Goal: Communication & Community: Connect with others

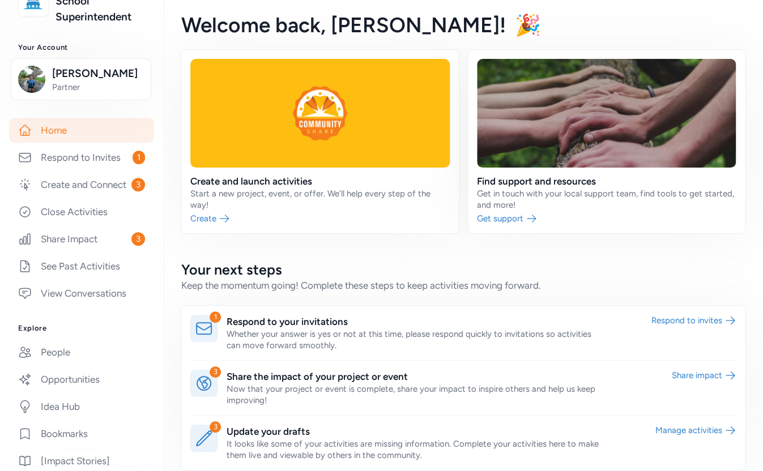
scroll to position [125, 0]
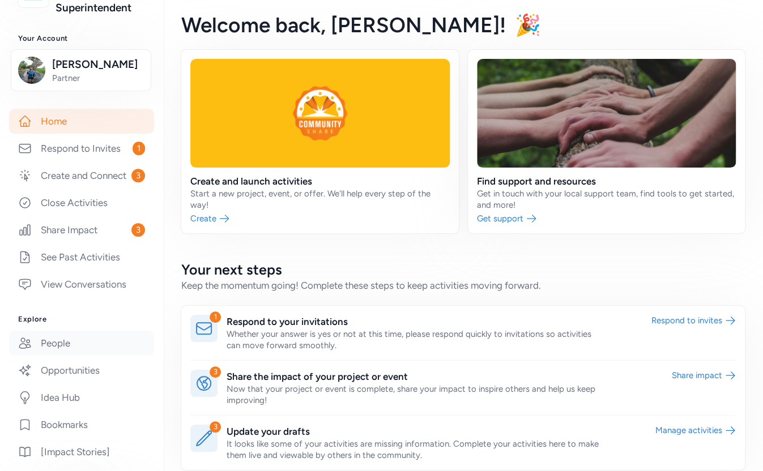
click at [58, 352] on link "People" at bounding box center [81, 343] width 145 height 25
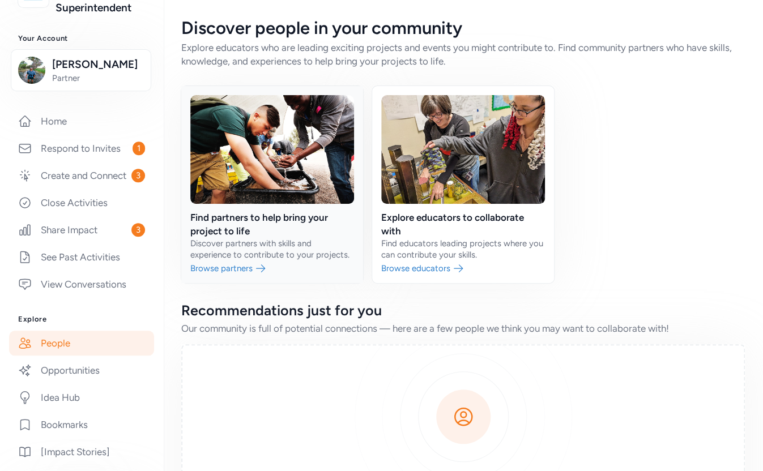
click at [257, 223] on link at bounding box center [272, 184] width 182 height 197
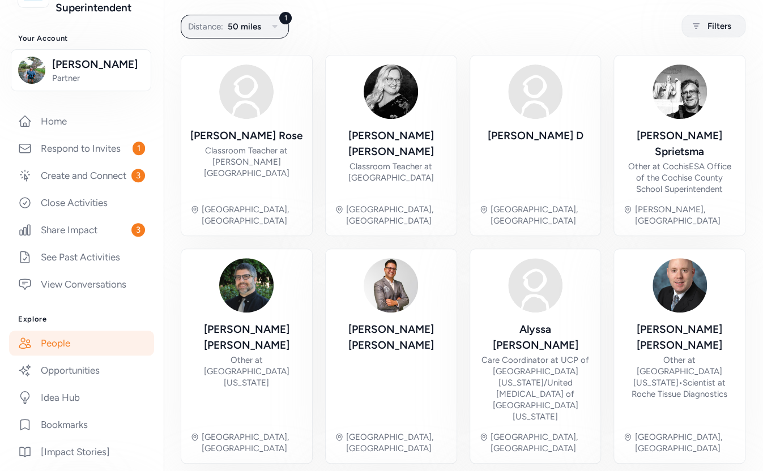
scroll to position [73, 0]
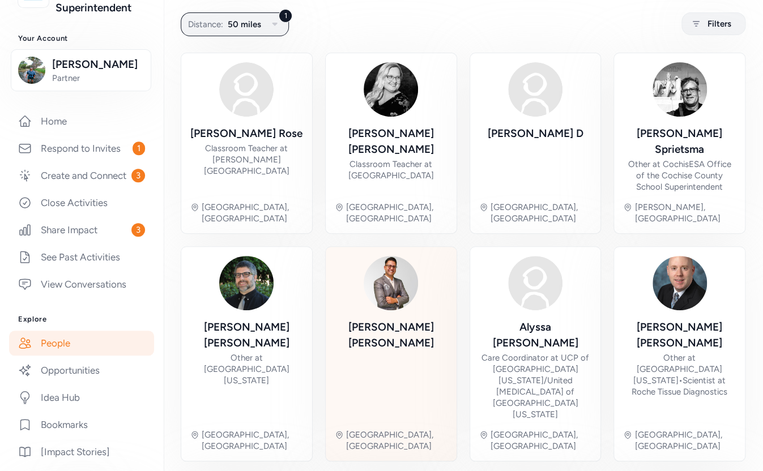
click at [395, 285] on img at bounding box center [390, 283] width 54 height 54
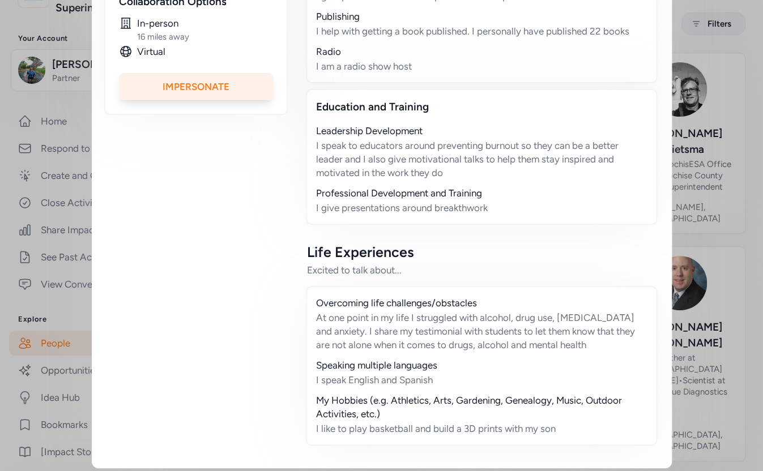
scroll to position [399, 0]
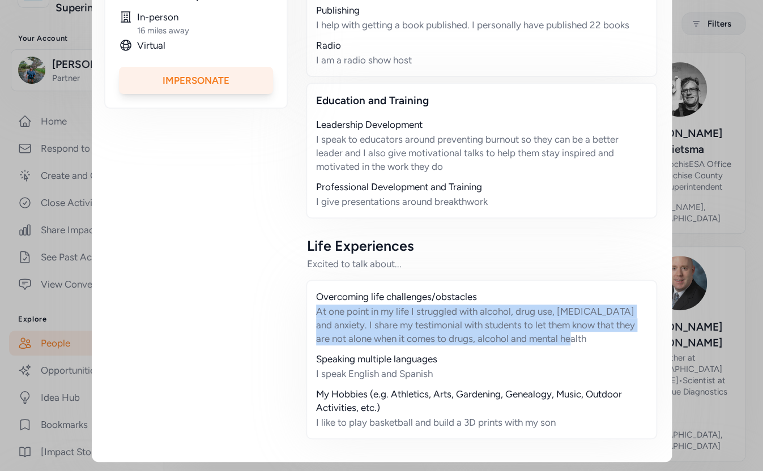
drag, startPoint x: 582, startPoint y: 346, endPoint x: 316, endPoint y: 311, distance: 268.4
click at [315, 311] on div "Overcoming life challenges/obstacles At one point in my life I struggled with a…" at bounding box center [481, 360] width 351 height 160
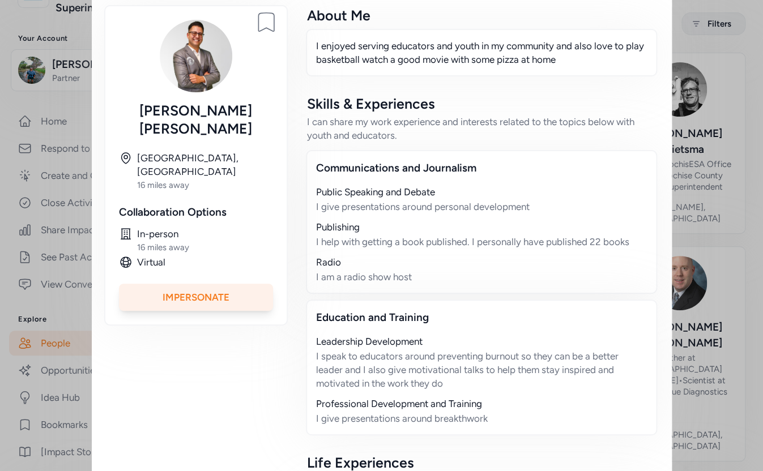
scroll to position [0, 0]
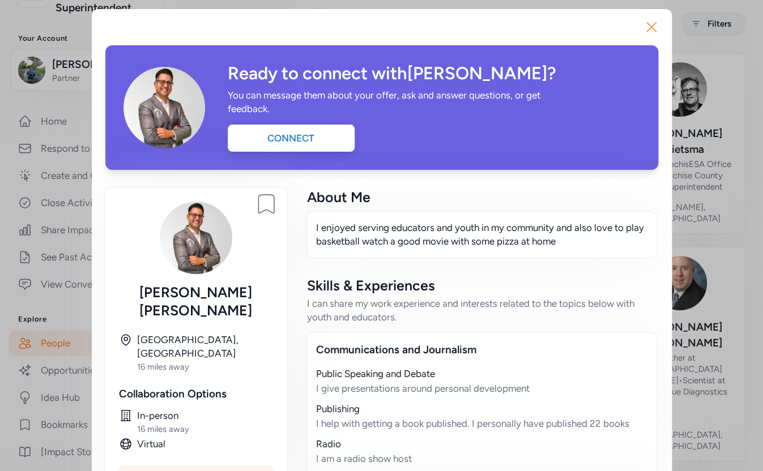
click at [649, 33] on icon "button" at bounding box center [651, 27] width 18 height 18
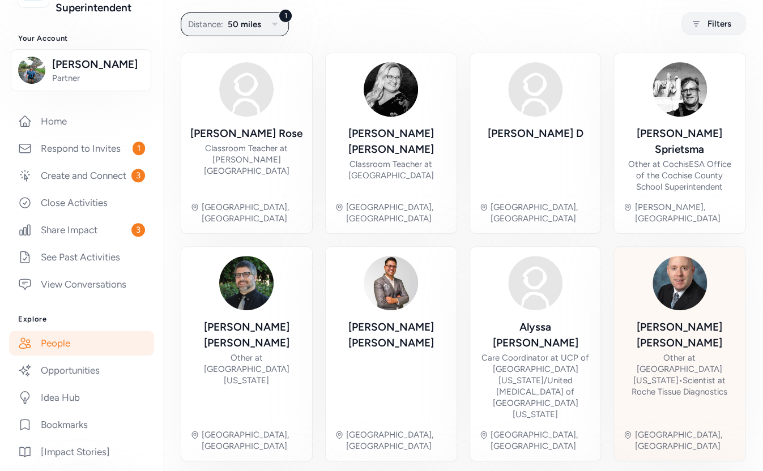
click at [652, 294] on div at bounding box center [679, 283] width 54 height 54
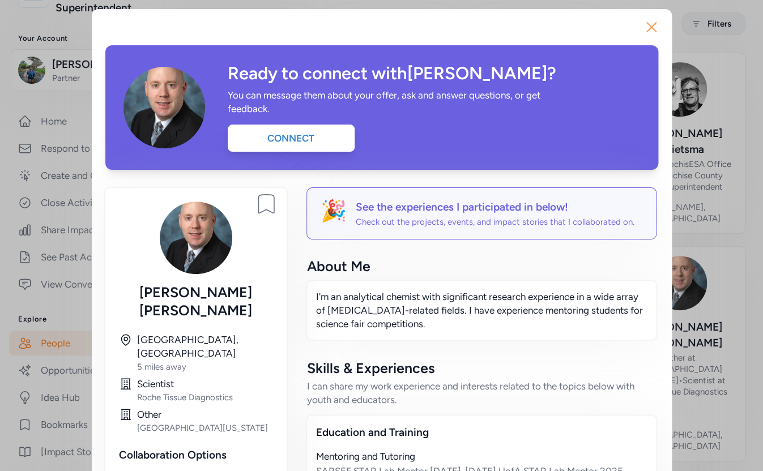
click at [645, 31] on icon "button" at bounding box center [651, 27] width 18 height 18
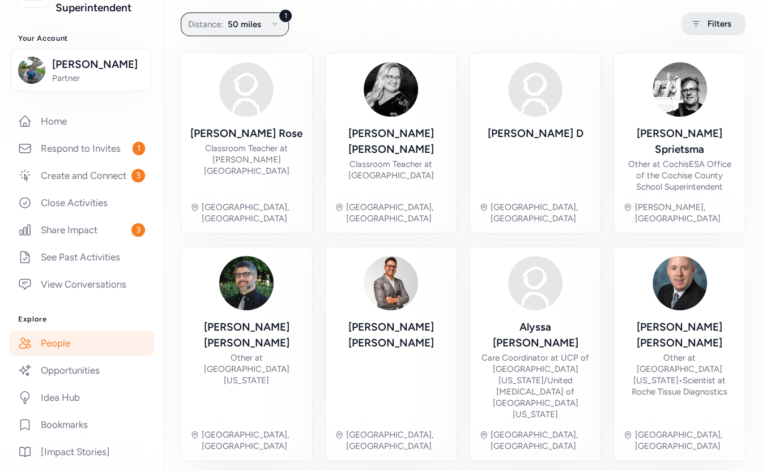
click at [711, 27] on span "Filters" at bounding box center [719, 24] width 24 height 14
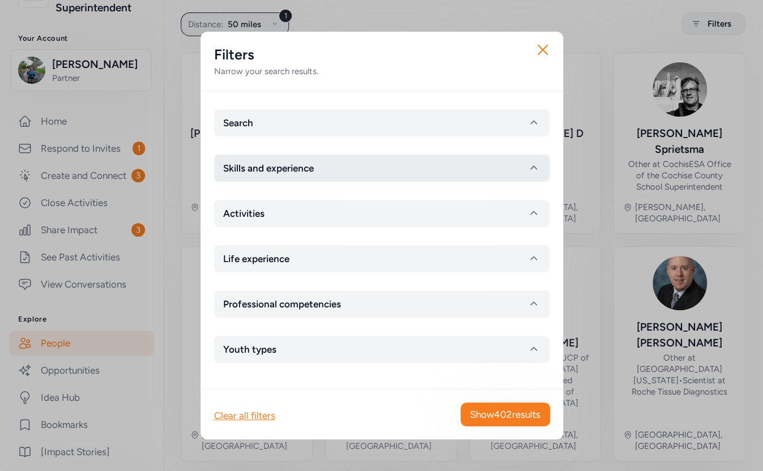
click at [326, 171] on button "Skills and experience" at bounding box center [381, 168] width 335 height 27
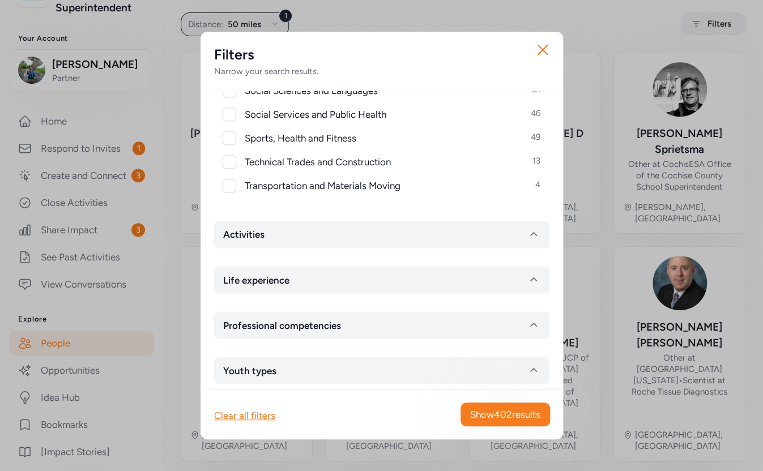
scroll to position [594, 0]
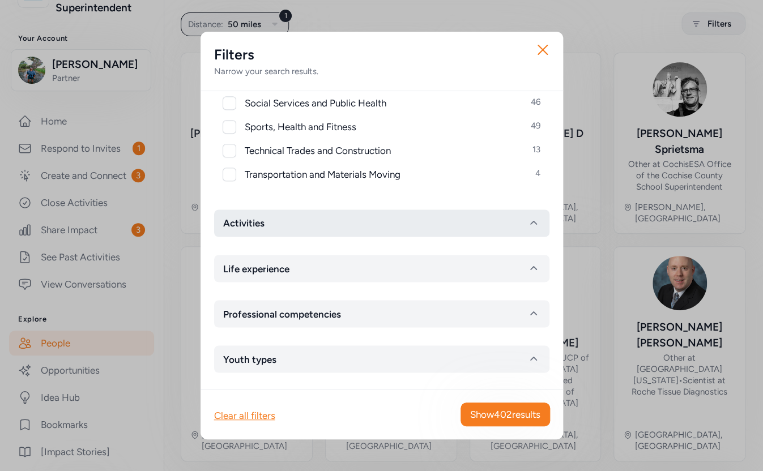
click at [320, 220] on button "Activities" at bounding box center [381, 222] width 335 height 27
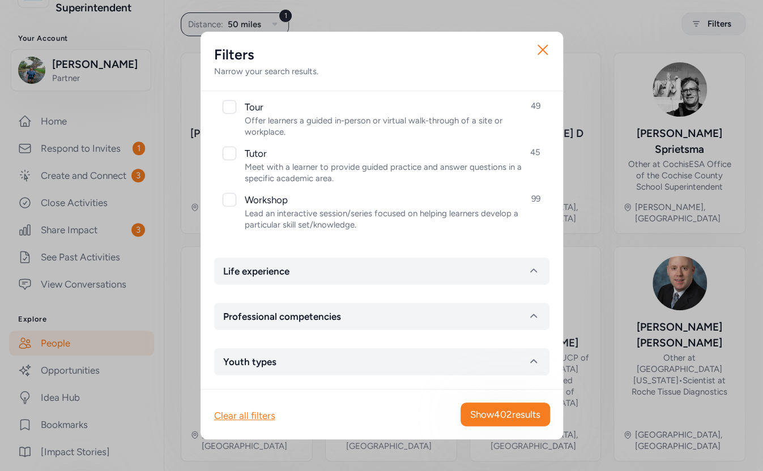
scroll to position [1266, 0]
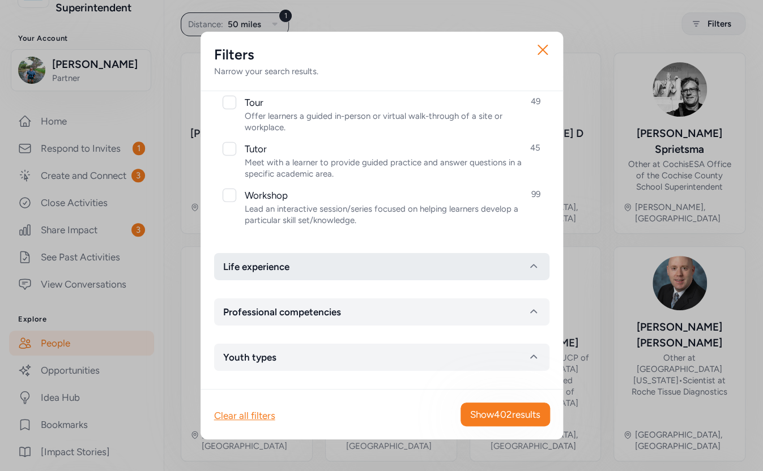
click at [313, 266] on button "Life experience" at bounding box center [381, 266] width 335 height 27
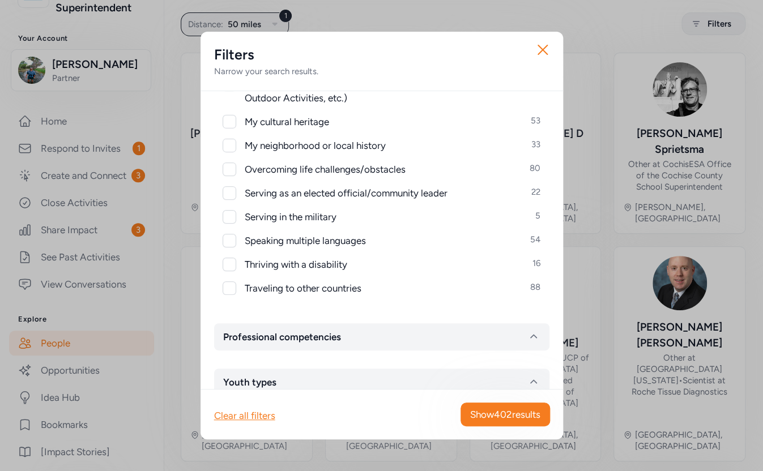
scroll to position [1526, 0]
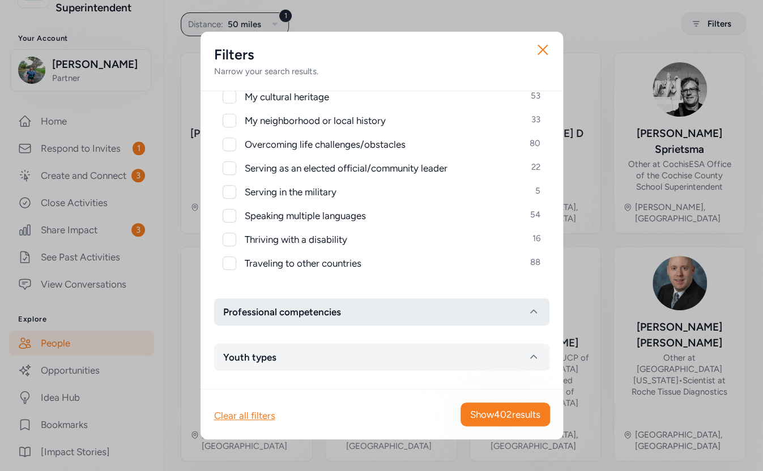
click at [324, 317] on span "Professional competencies" at bounding box center [282, 312] width 118 height 14
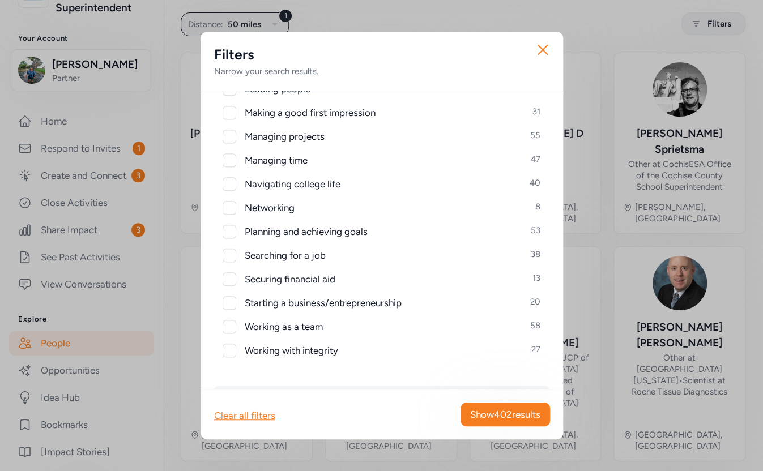
scroll to position [2000, 0]
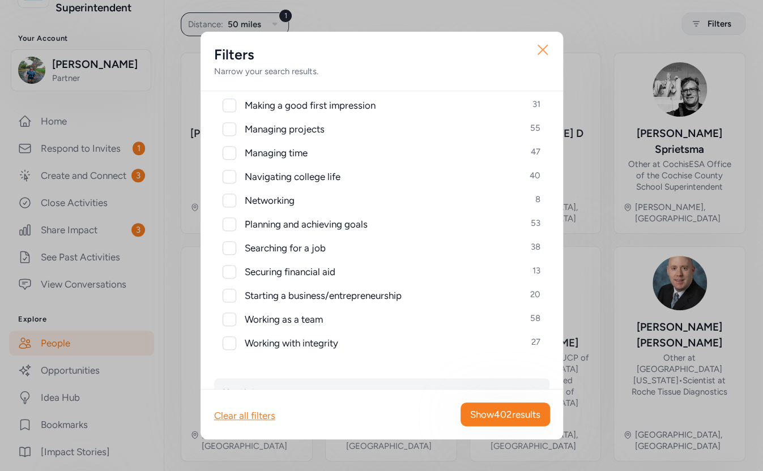
click at [544, 48] on icon "button" at bounding box center [542, 50] width 18 height 18
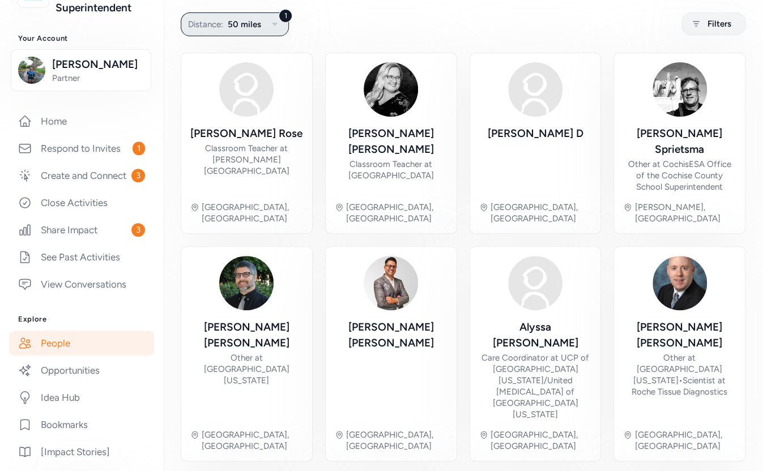
click at [253, 22] on span "50 miles" at bounding box center [244, 25] width 33 height 14
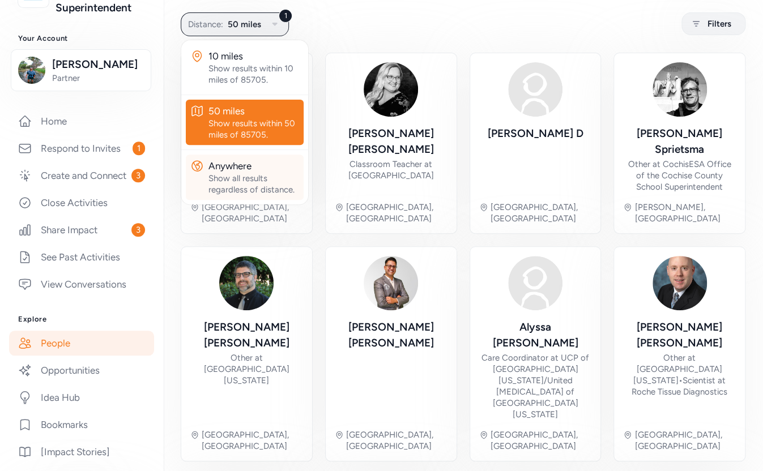
click at [238, 169] on div "Anywhere" at bounding box center [253, 166] width 91 height 14
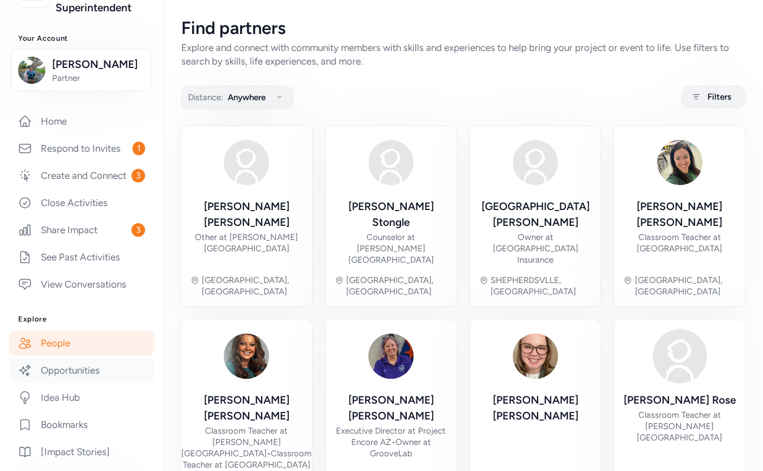
click at [87, 367] on link "Opportunities" at bounding box center [81, 370] width 145 height 25
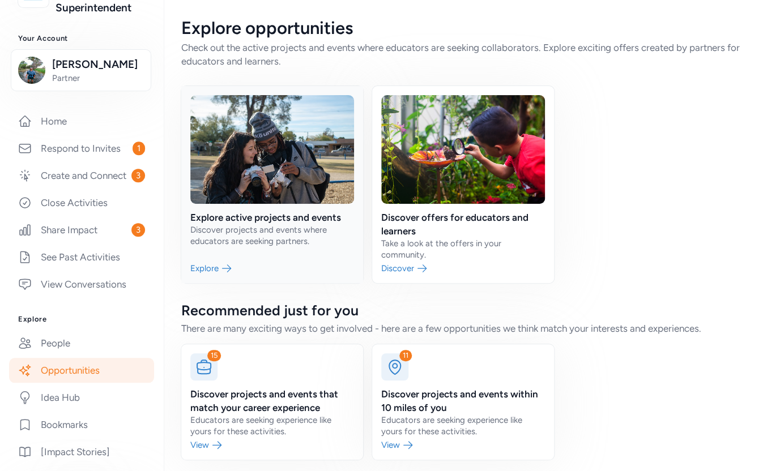
click at [243, 213] on link at bounding box center [272, 184] width 182 height 197
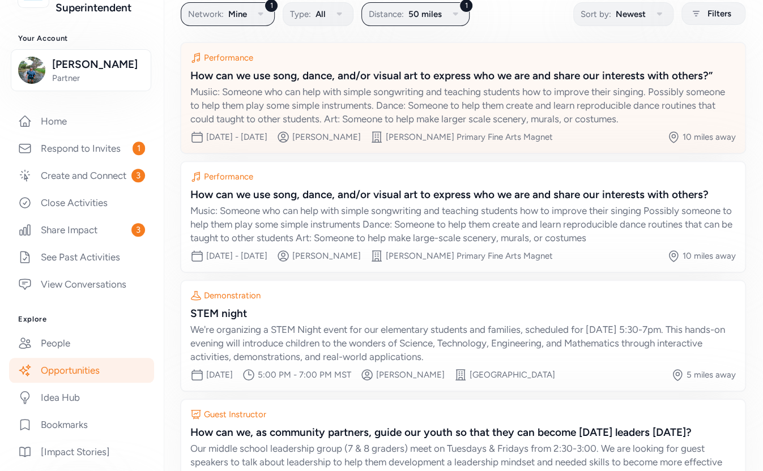
scroll to position [179, 0]
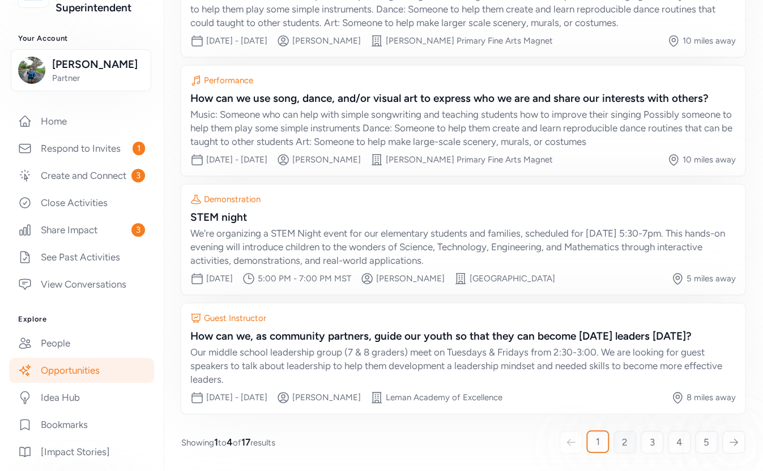
click at [623, 440] on span "2" at bounding box center [625, 442] width 6 height 14
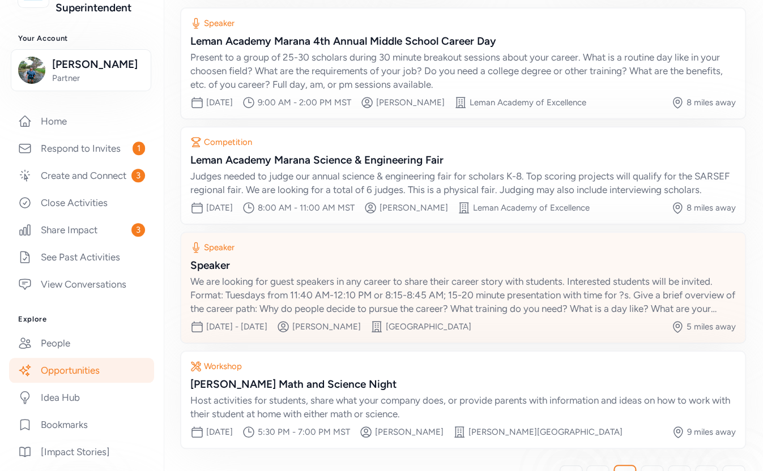
scroll to position [166, 0]
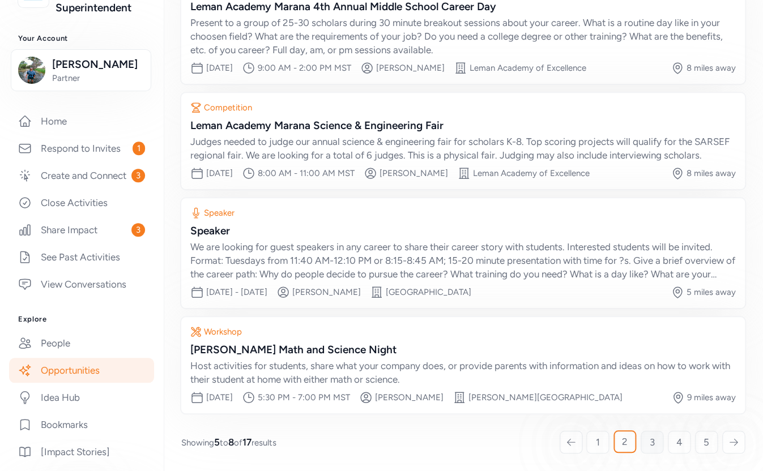
click at [645, 442] on link "3" at bounding box center [651, 442] width 23 height 23
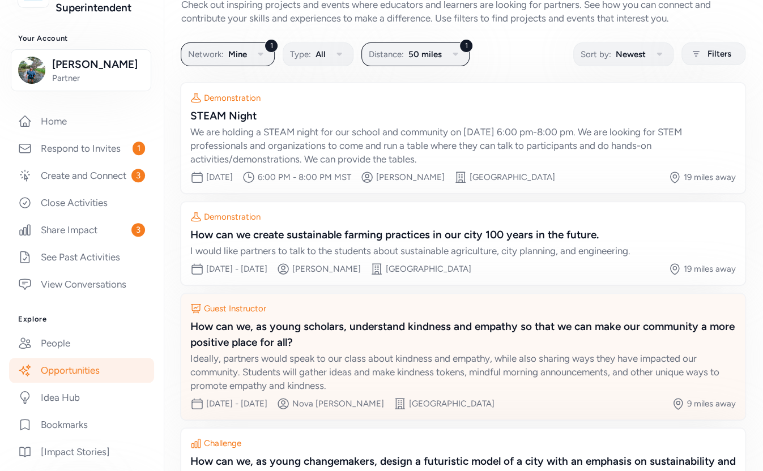
scroll to position [55, 0]
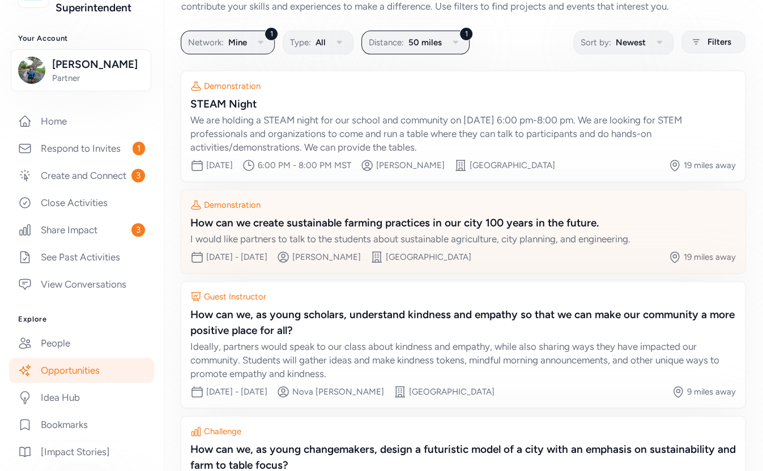
click at [466, 237] on div "I would like partners to talk to the students about sustainable agriculture, ci…" at bounding box center [462, 239] width 545 height 14
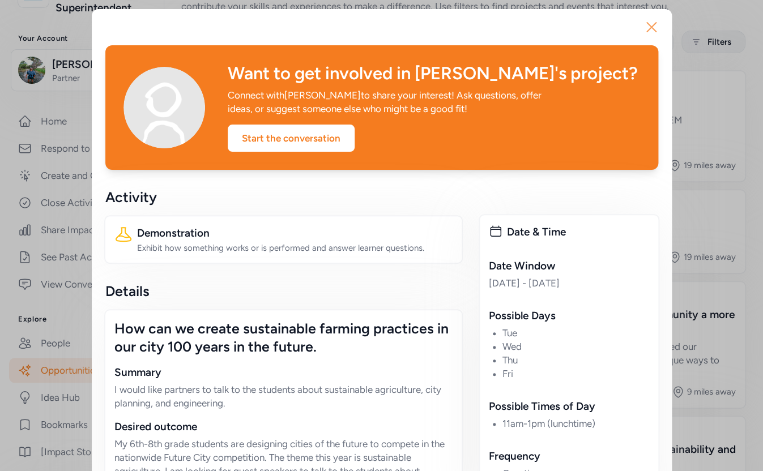
click at [649, 24] on icon "button" at bounding box center [651, 27] width 18 height 18
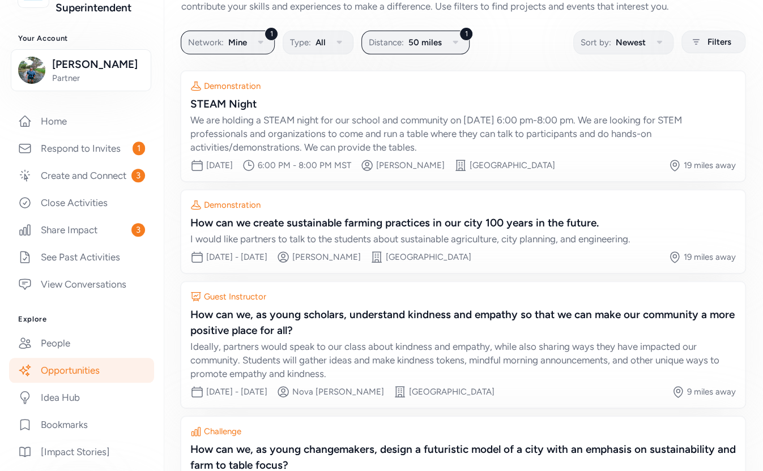
click at [96, 366] on link "Opportunities" at bounding box center [81, 370] width 145 height 25
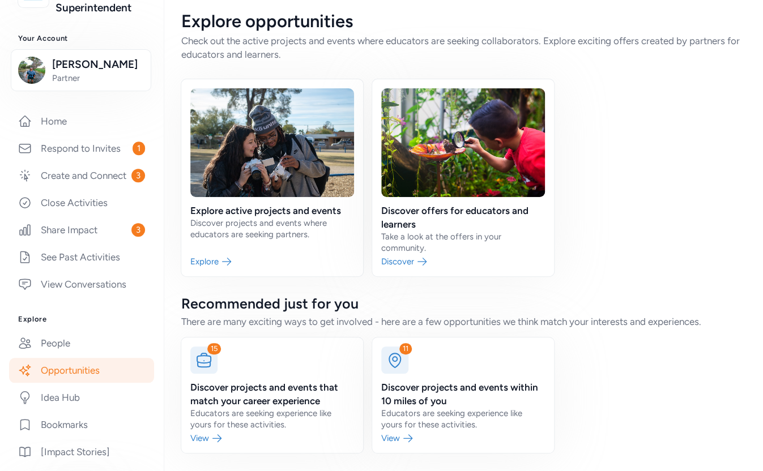
scroll to position [7, 0]
click at [428, 215] on link at bounding box center [463, 177] width 182 height 197
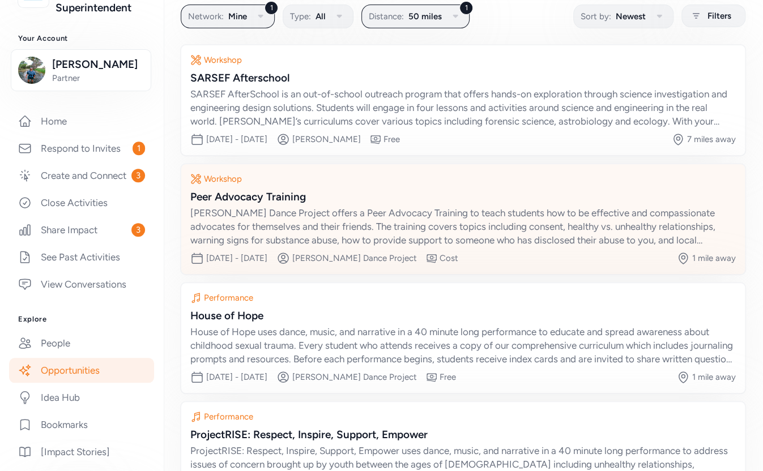
scroll to position [87, 0]
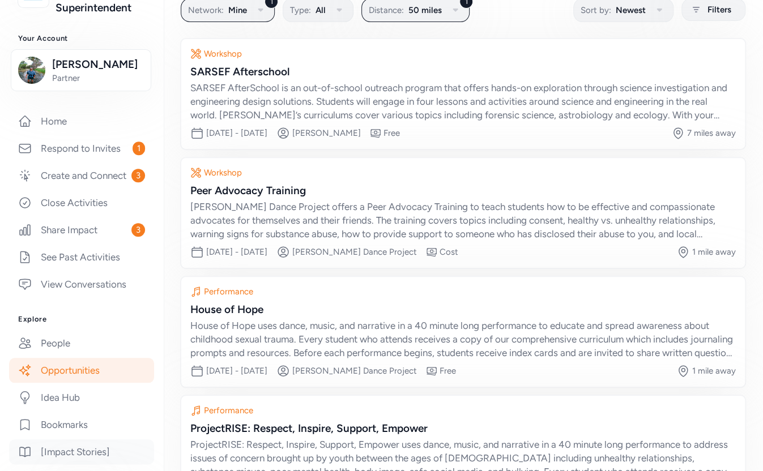
click at [83, 455] on link "[Impact Stories]" at bounding box center [81, 451] width 145 height 25
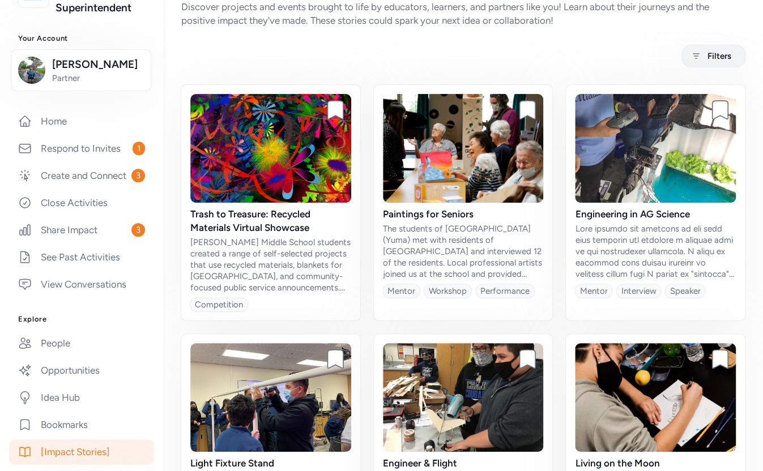
scroll to position [67, 0]
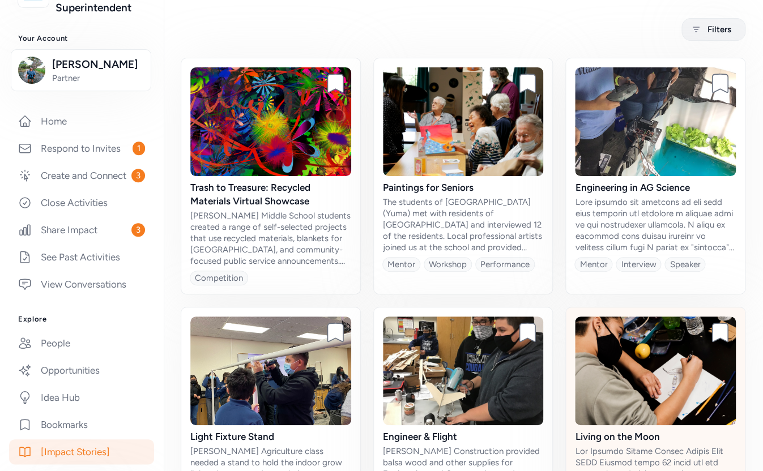
click at [621, 379] on img at bounding box center [655, 370] width 161 height 109
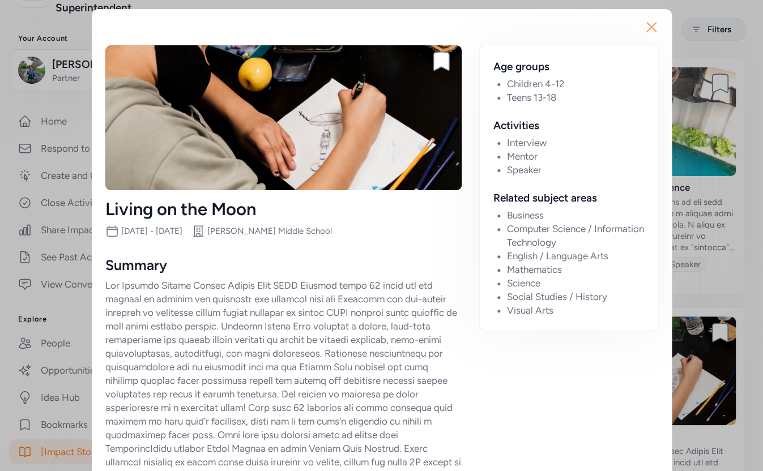
click at [653, 29] on icon "button" at bounding box center [651, 27] width 9 height 9
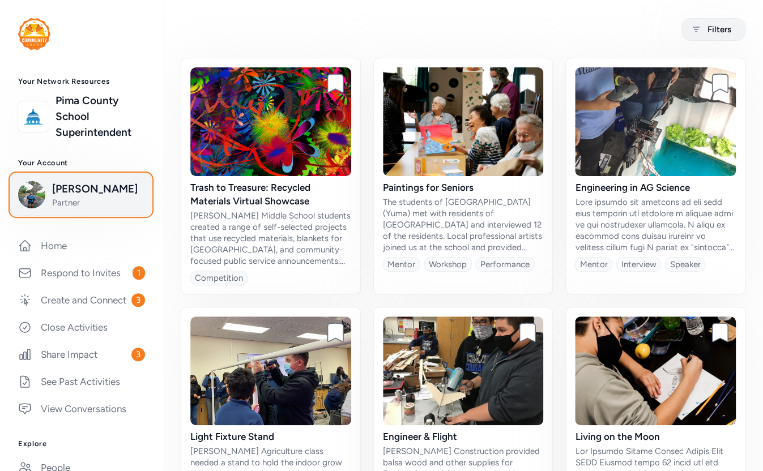
click at [105, 198] on span "Partner" at bounding box center [98, 202] width 92 height 11
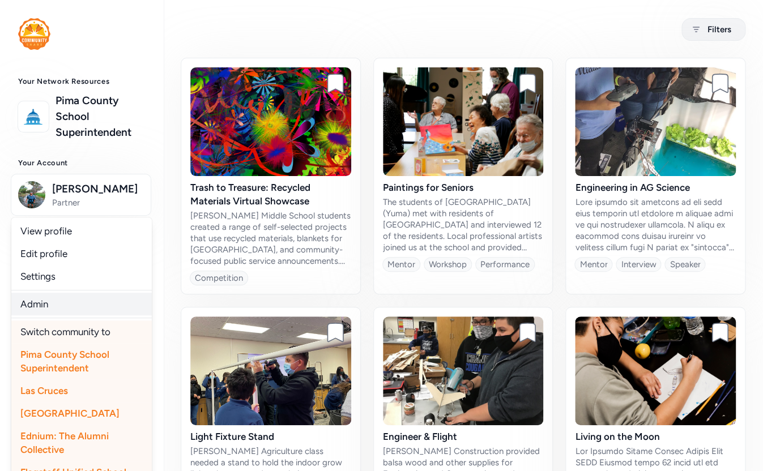
click at [48, 306] on link "Admin" at bounding box center [81, 304] width 140 height 23
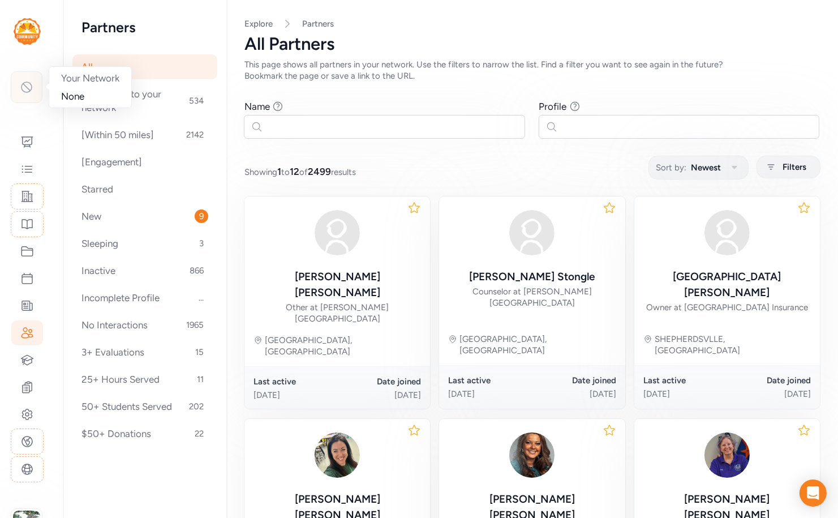
click at [28, 85] on icon at bounding box center [27, 87] width 14 height 14
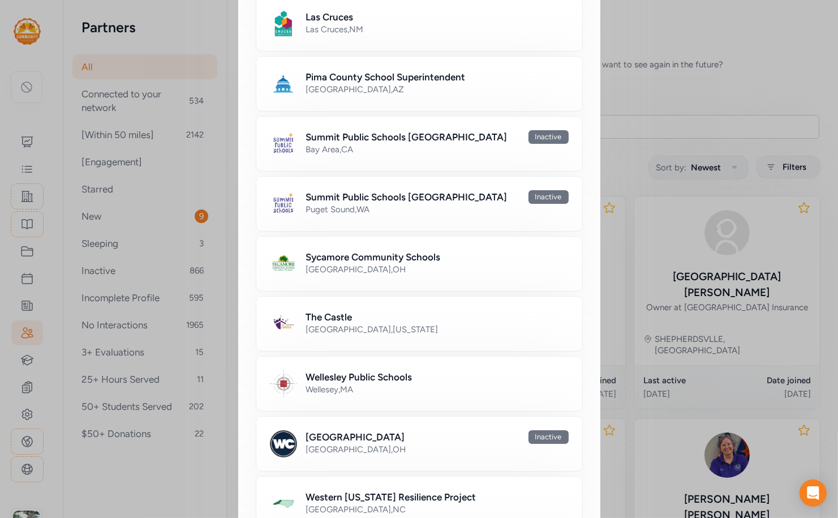
scroll to position [708, 0]
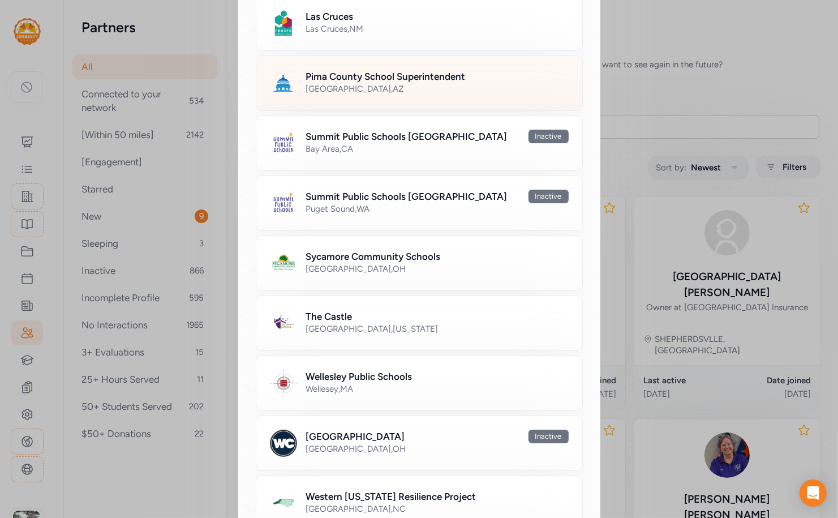
click at [355, 83] on div "Tucson , AZ" at bounding box center [437, 88] width 263 height 11
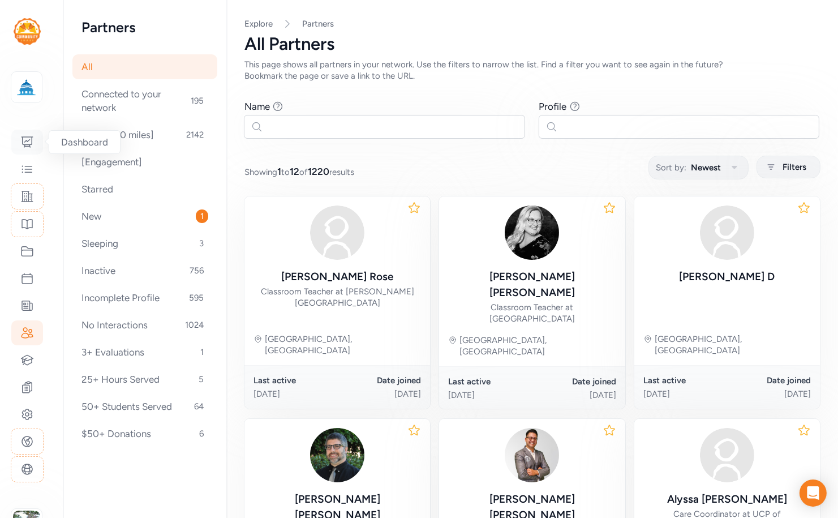
click at [27, 139] on icon at bounding box center [27, 142] width 14 height 14
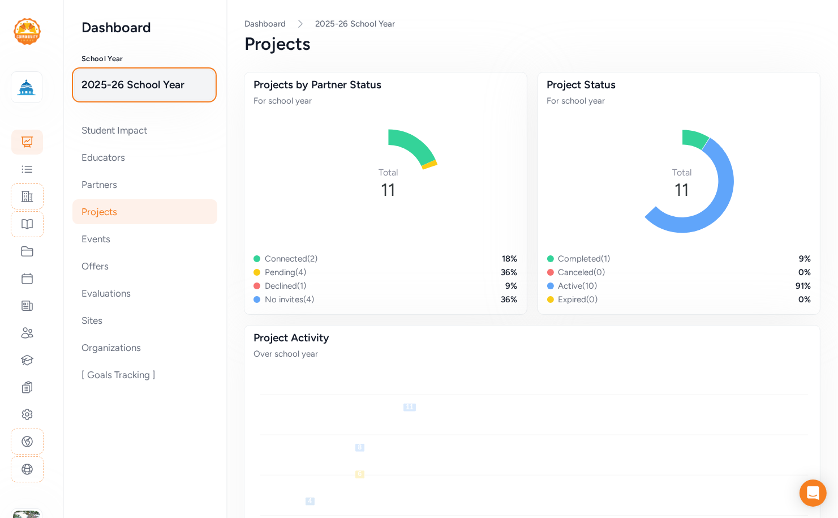
click at [122, 91] on span "2025-26 School Year" at bounding box center [145, 85] width 126 height 16
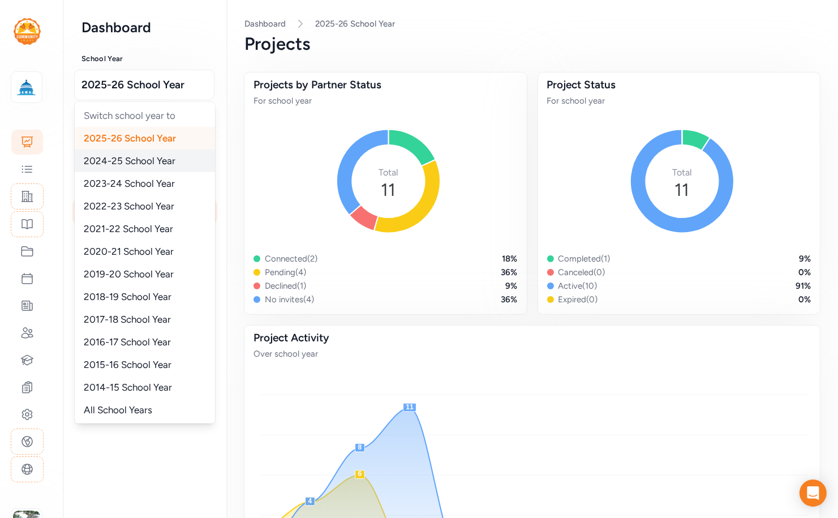
click at [118, 160] on span "2024-25 School Year" at bounding box center [130, 160] width 92 height 11
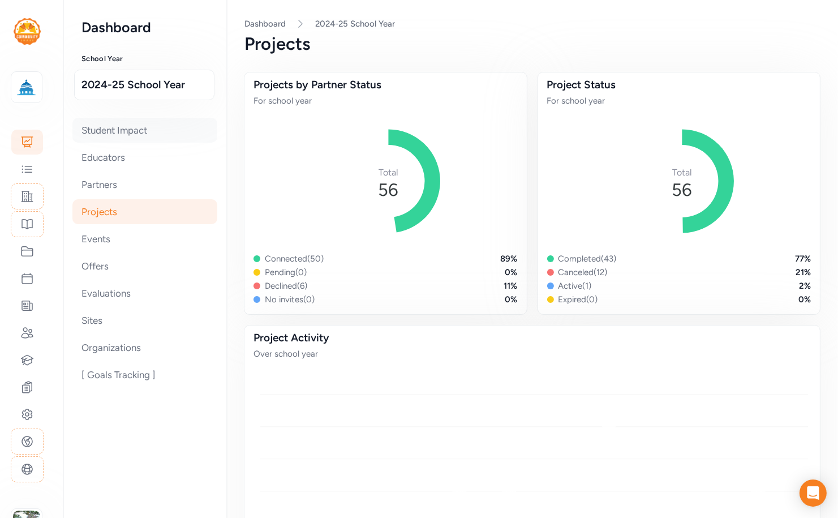
click at [118, 125] on div "Student Impact" at bounding box center [144, 130] width 145 height 25
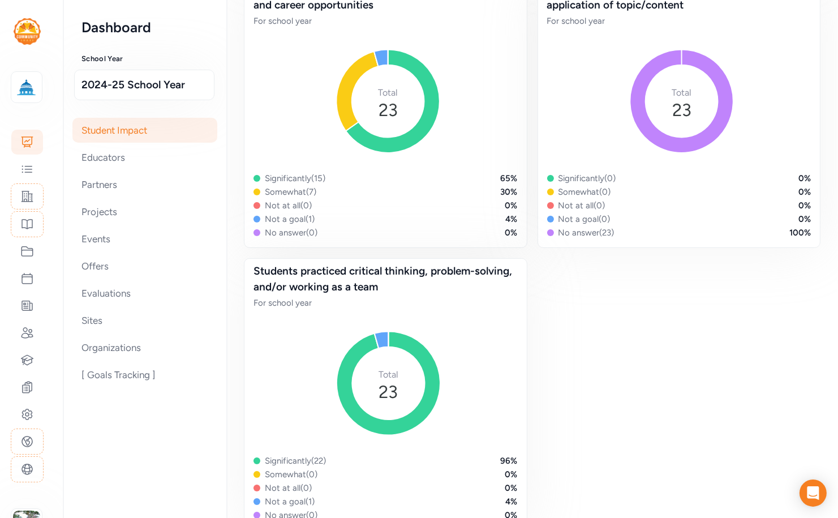
scroll to position [795, 0]
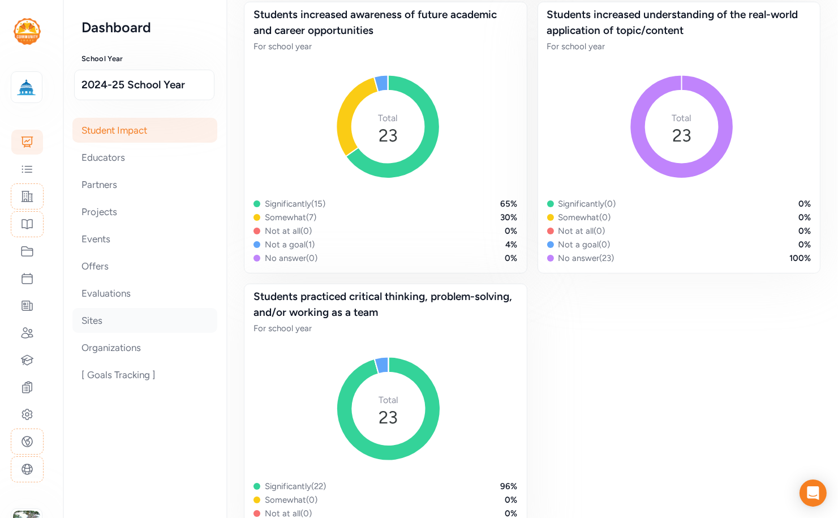
click at [97, 322] on div "Sites" at bounding box center [144, 320] width 145 height 25
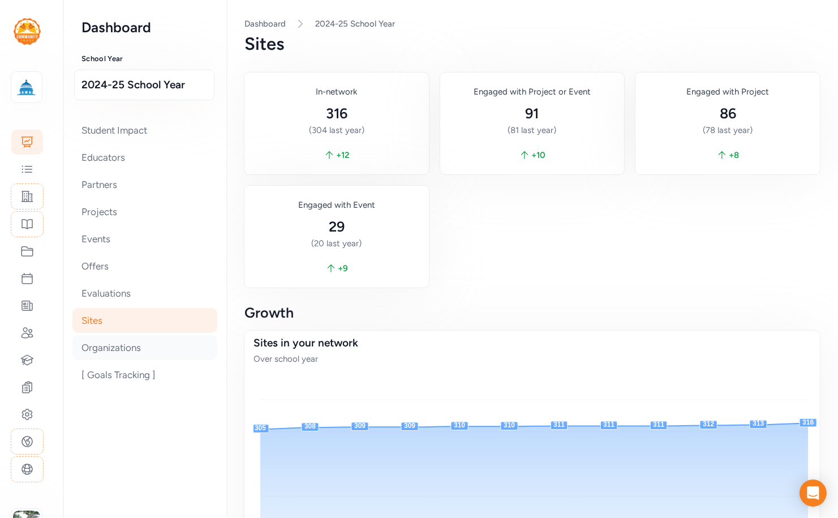
click at [119, 344] on div "Organizations" at bounding box center [144, 347] width 145 height 25
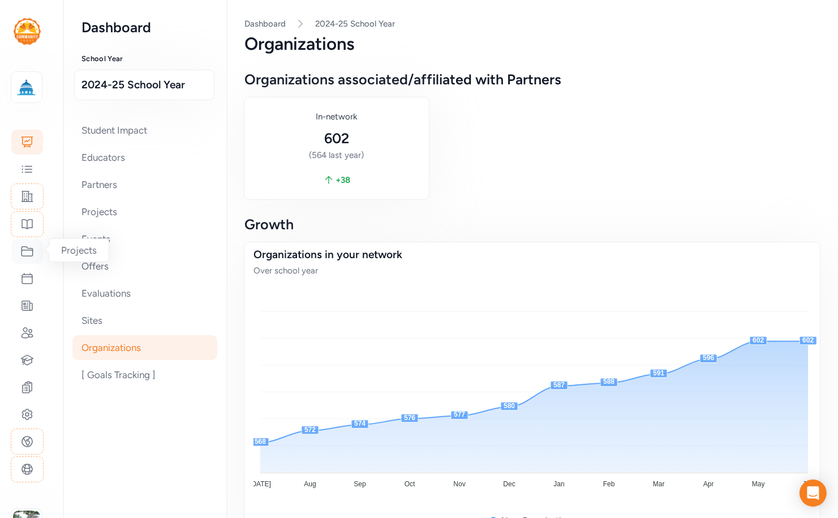
click at [28, 247] on icon at bounding box center [27, 252] width 11 height 10
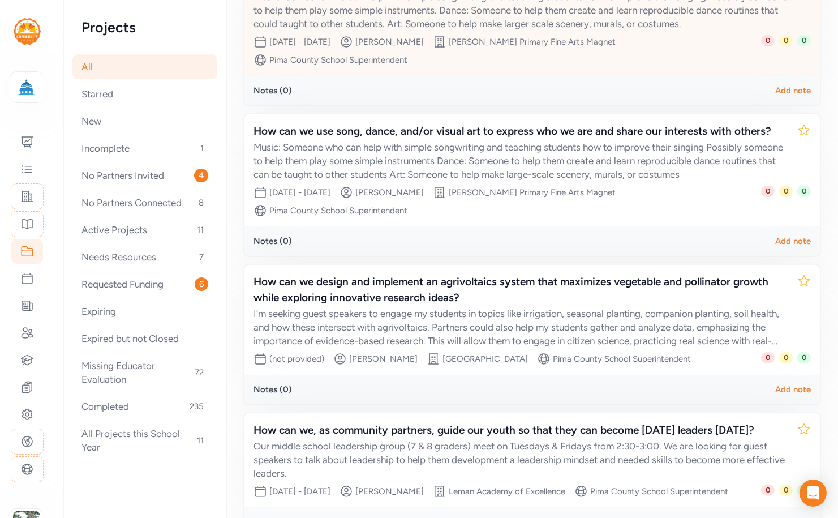
scroll to position [308, 0]
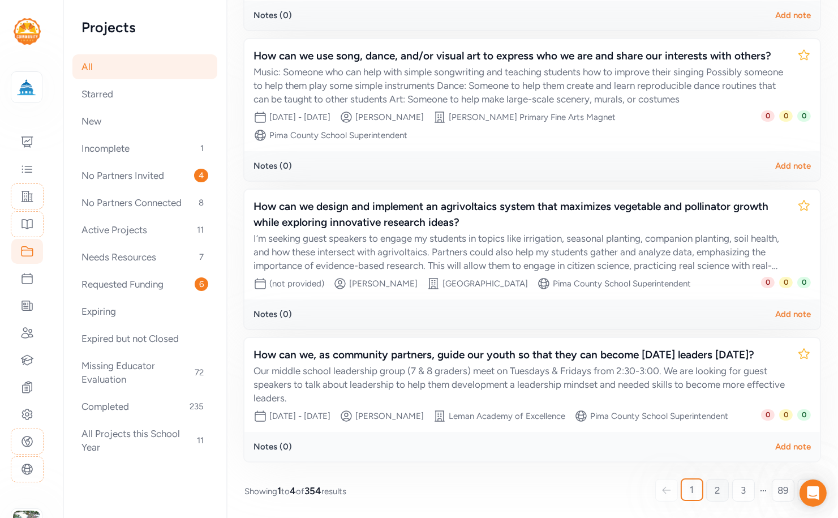
click at [718, 487] on span "2" at bounding box center [718, 490] width 6 height 14
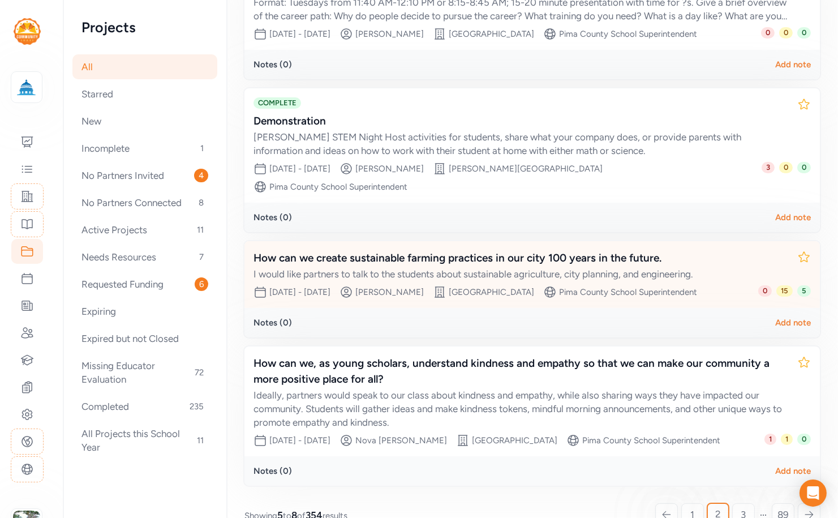
scroll to position [247, 0]
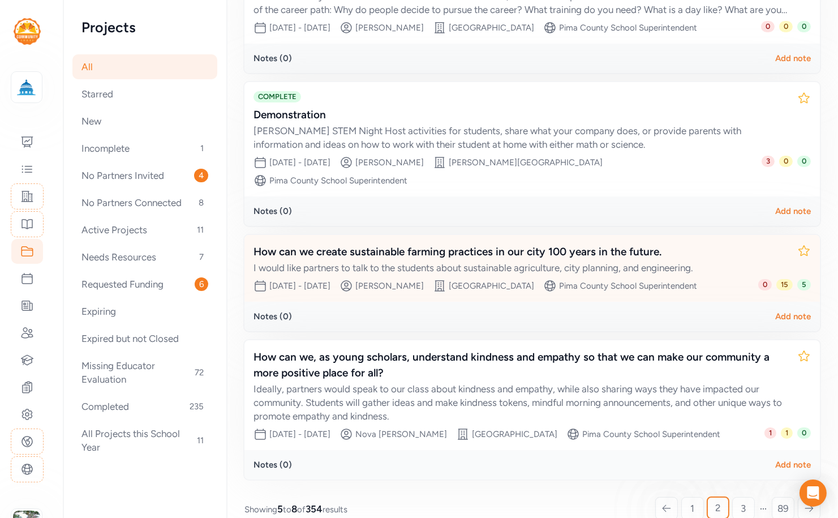
click at [470, 244] on div "How can we create sustainable farming practices in our city 100 years in the fu…" at bounding box center [521, 252] width 535 height 16
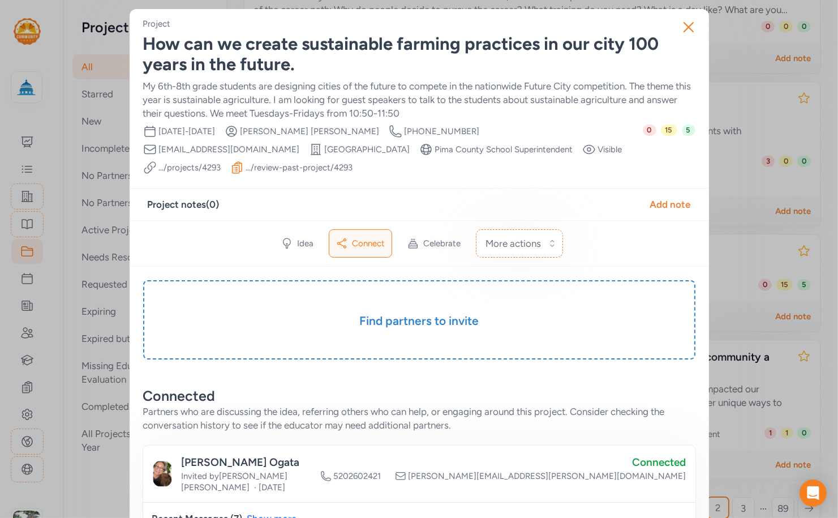
drag, startPoint x: 695, startPoint y: 135, endPoint x: 674, endPoint y: 148, distance: 23.9
click at [674, 148] on div "0 15 5" at bounding box center [669, 150] width 53 height 50
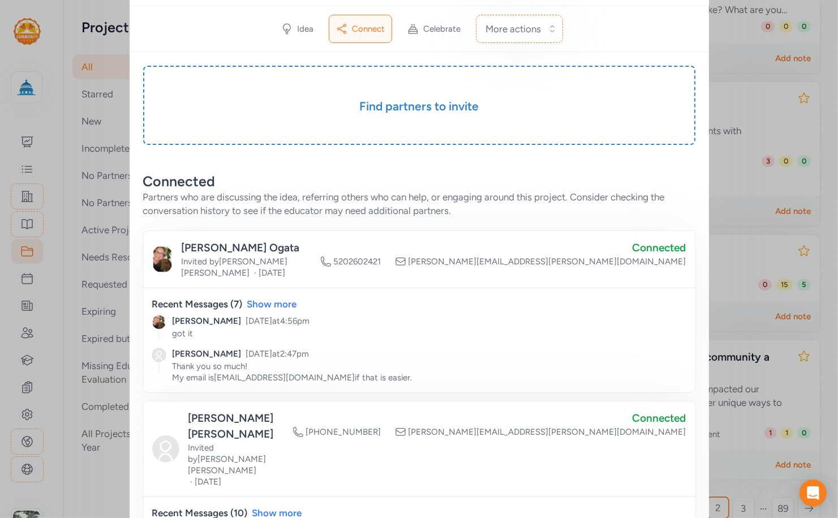
scroll to position [212, 0]
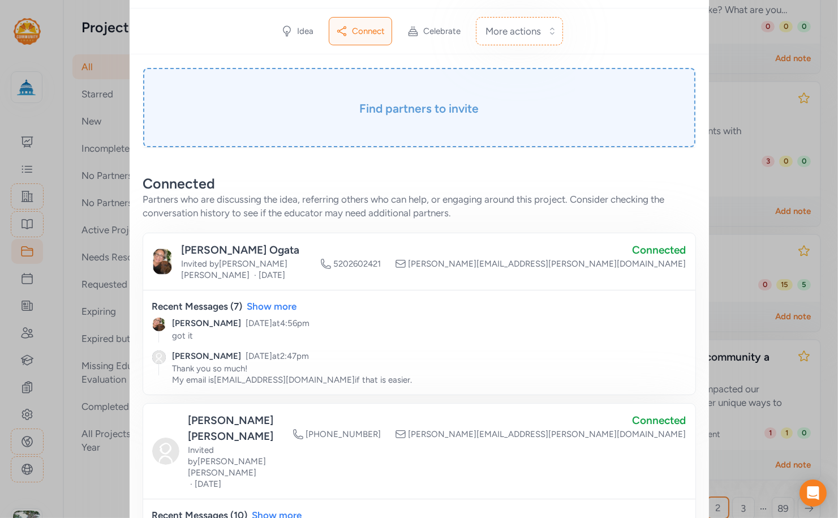
click at [396, 115] on div "Find partners to invite" at bounding box center [419, 107] width 553 height 79
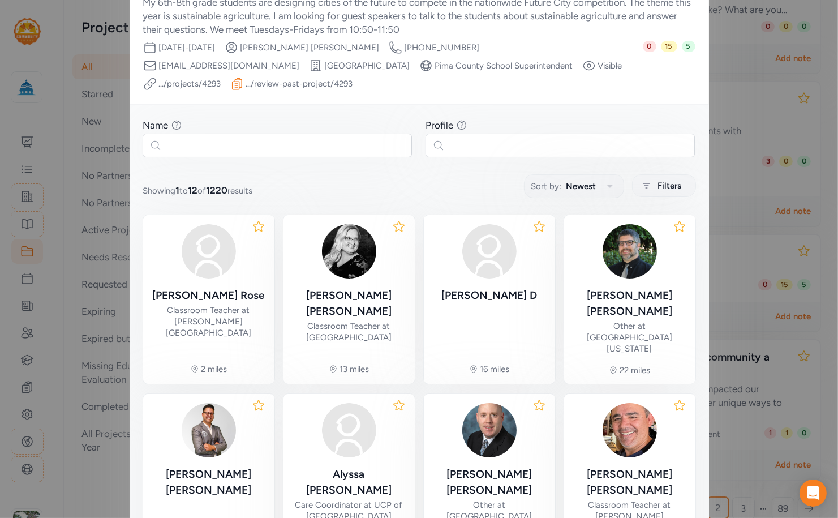
scroll to position [100, 0]
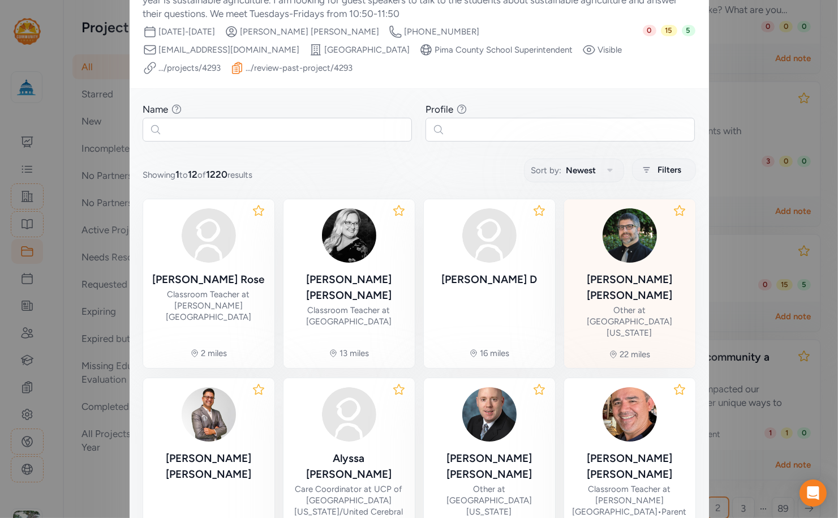
click at [611, 237] on img at bounding box center [630, 235] width 54 height 54
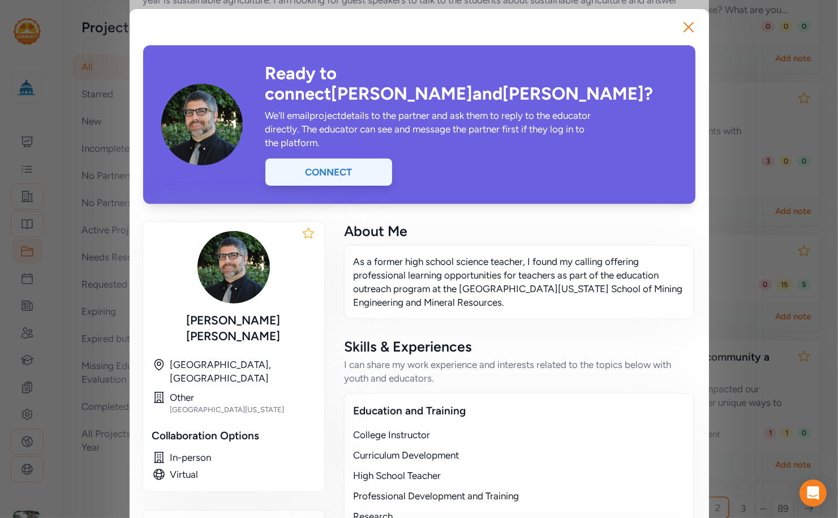
click at [373, 159] on div "Connect" at bounding box center [329, 172] width 127 height 27
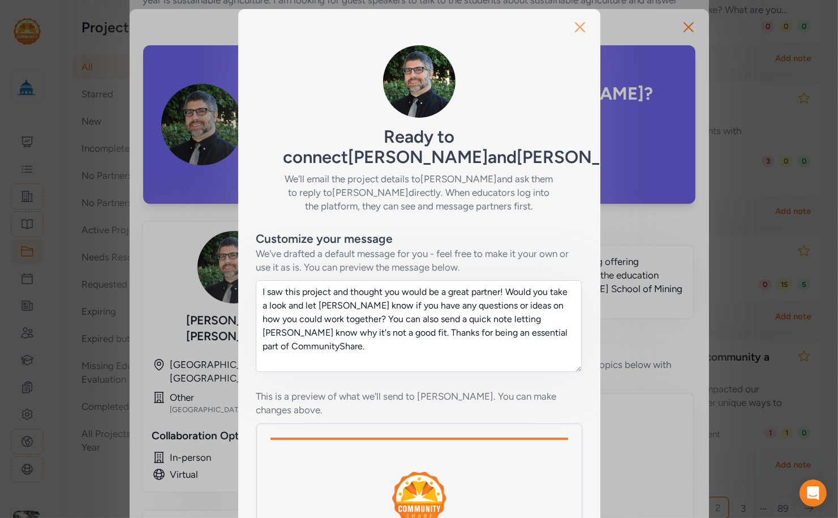
click at [577, 27] on icon "button" at bounding box center [580, 27] width 18 height 18
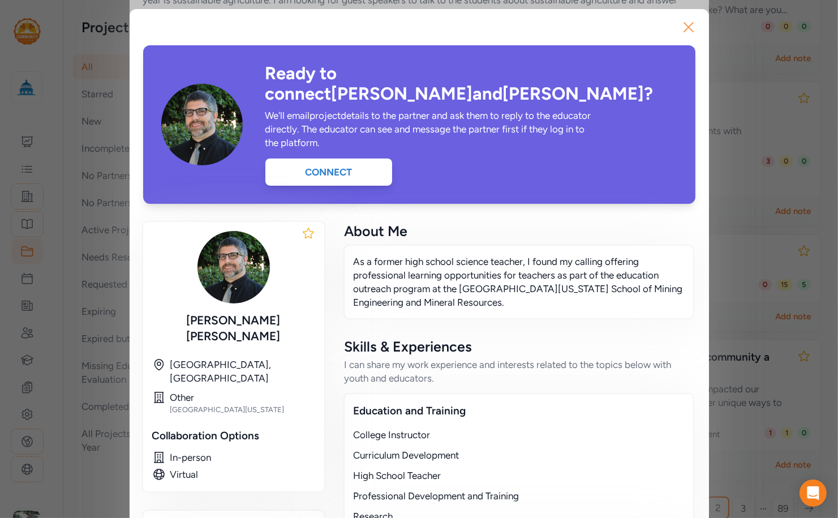
click at [688, 31] on icon "button" at bounding box center [689, 27] width 18 height 18
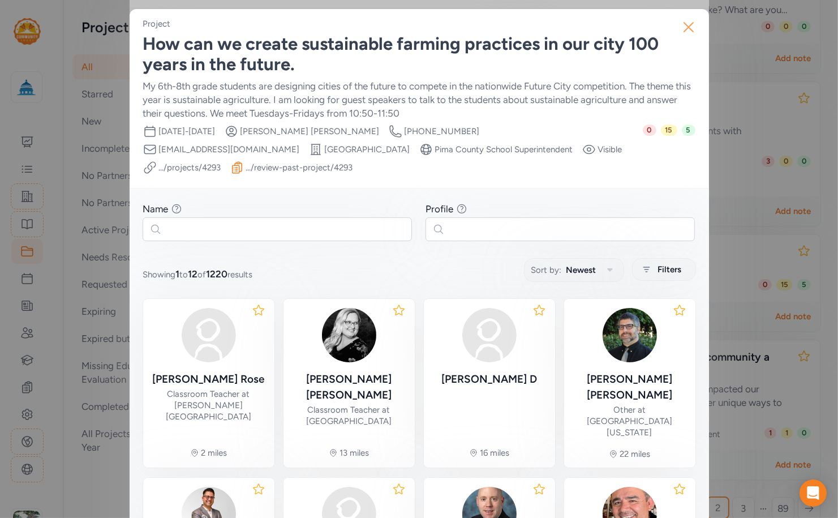
click at [683, 27] on icon "button" at bounding box center [689, 27] width 18 height 18
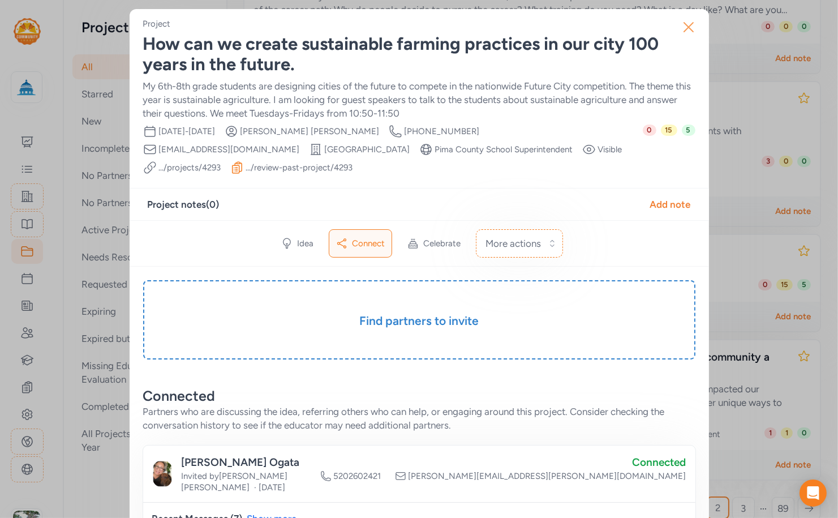
click at [690, 26] on icon "button" at bounding box center [688, 27] width 9 height 9
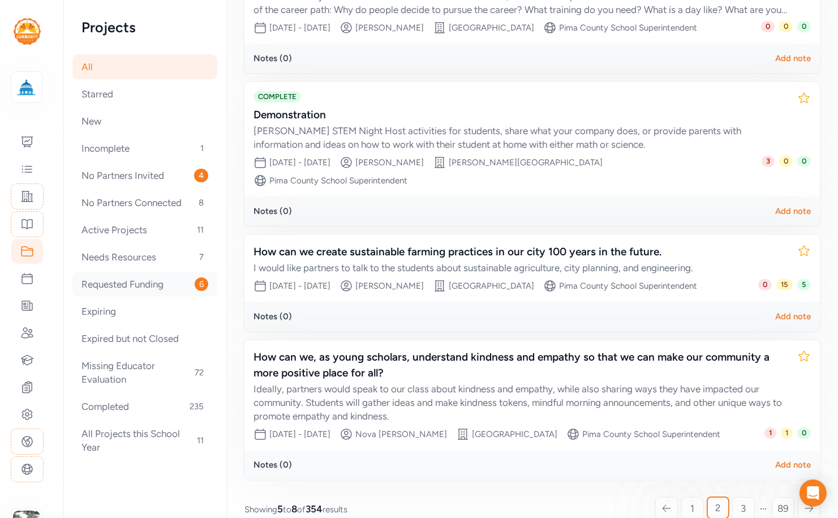
click at [117, 289] on div "Requested Funding 6" at bounding box center [144, 284] width 145 height 25
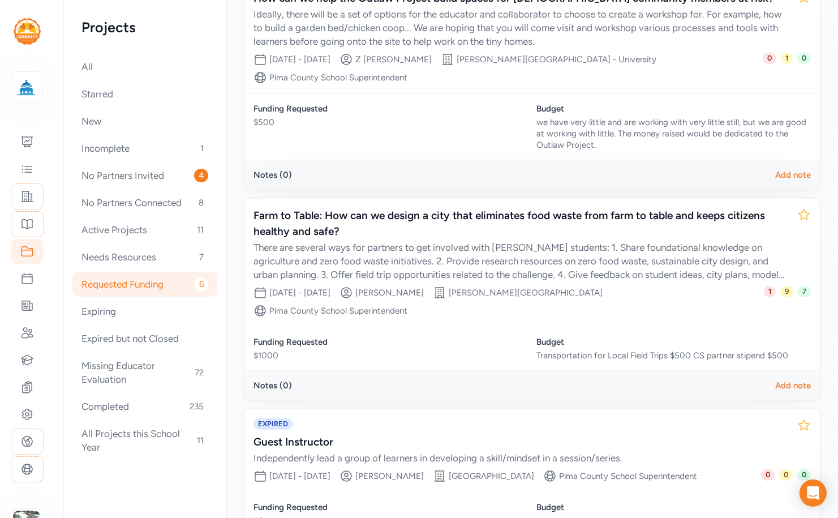
scroll to position [518, 0]
